Goal: Submit feedback/report problem

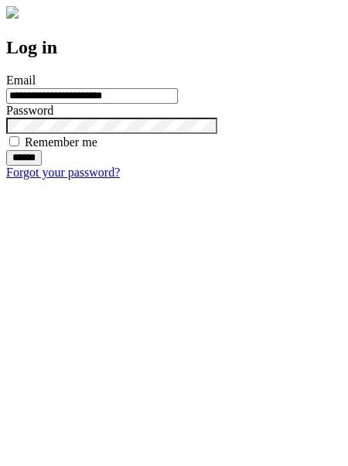
type input "**********"
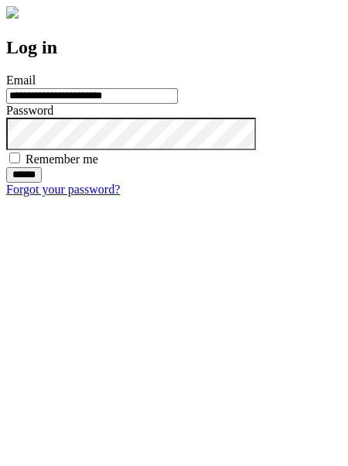
click at [42, 183] on input "******" at bounding box center [24, 174] width 36 height 15
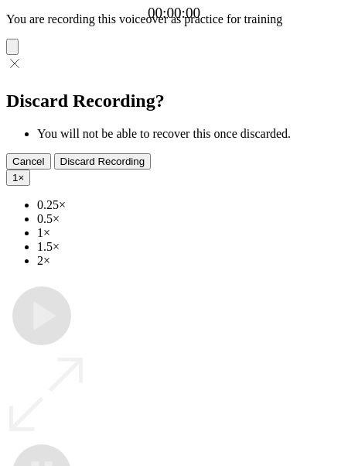
type input "**********"
